Goal: Find specific page/section: Find specific page/section

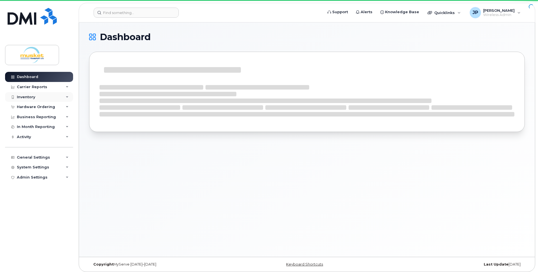
click at [26, 96] on div "Inventory" at bounding box center [26, 97] width 18 height 4
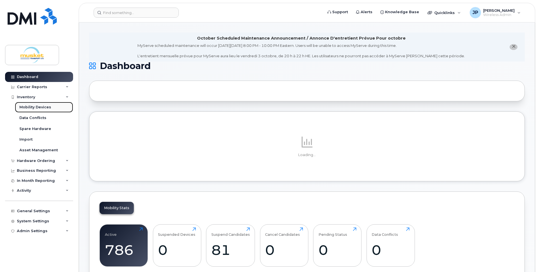
click at [29, 106] on div "Mobility Devices" at bounding box center [35, 107] width 32 height 5
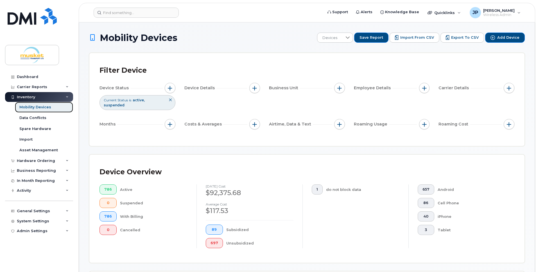
scroll to position [84, 0]
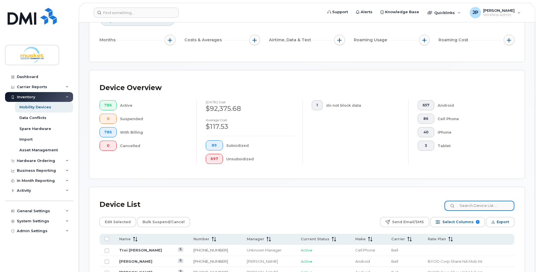
click at [471, 204] on input at bounding box center [479, 206] width 70 height 10
type input "Noshaba"
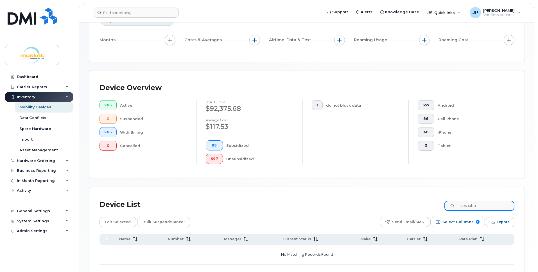
drag, startPoint x: 482, startPoint y: 206, endPoint x: 447, endPoint y: 203, distance: 35.3
click at [447, 203] on input "Noshaba" at bounding box center [479, 206] width 70 height 10
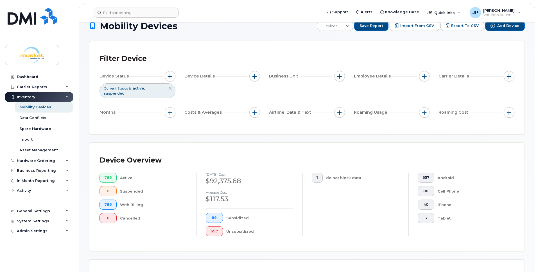
scroll to position [0, 0]
